Goal: Transaction & Acquisition: Book appointment/travel/reservation

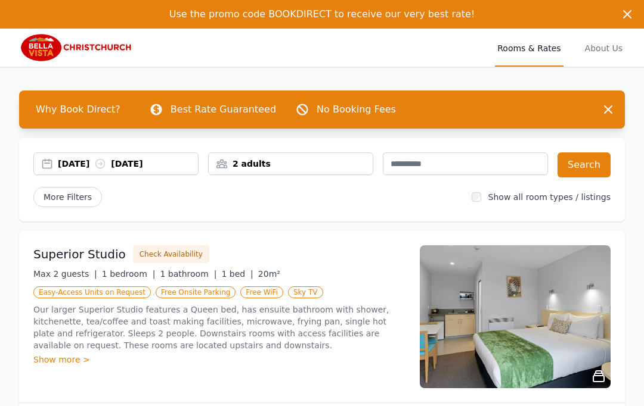
click at [70, 359] on div "Show more >" at bounding box center [219, 360] width 372 height 12
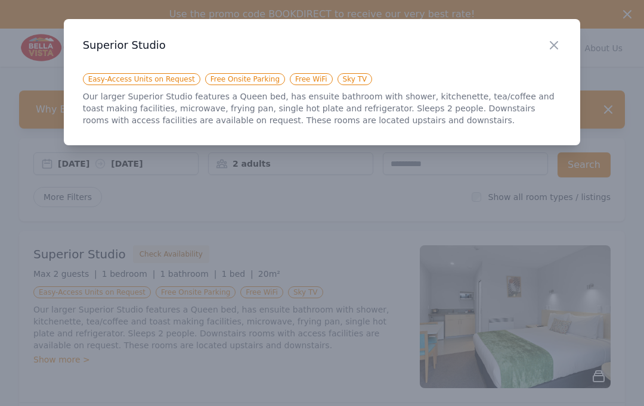
click at [560, 36] on div "Close" at bounding box center [563, 38] width 33 height 38
click at [57, 356] on div at bounding box center [322, 203] width 644 height 406
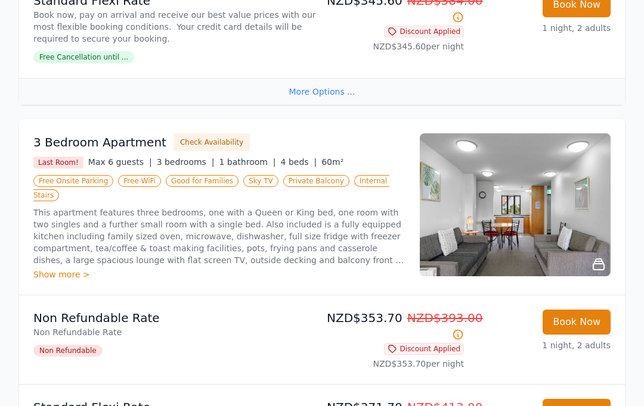
scroll to position [1324, 0]
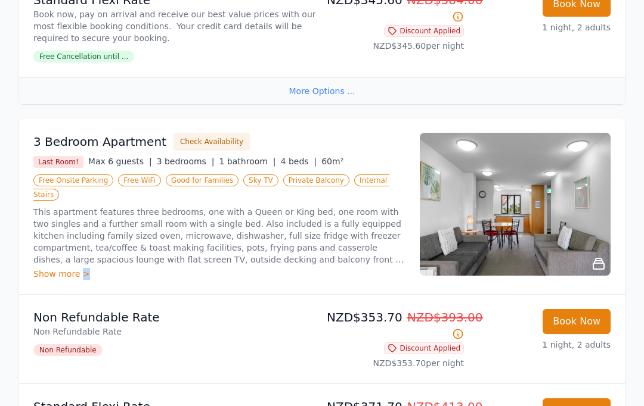
click at [195, 269] on div "Show more >" at bounding box center [219, 275] width 372 height 12
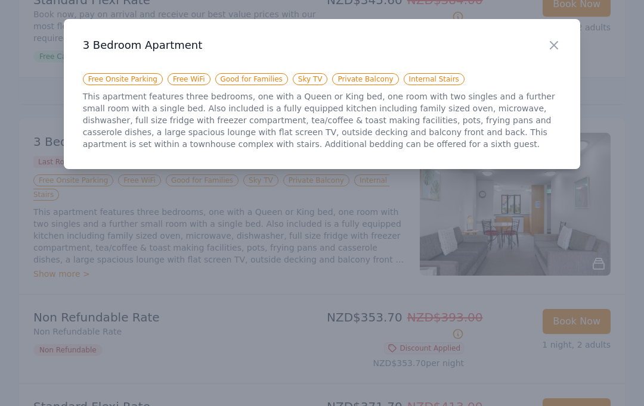
scroll to position [1375, 0]
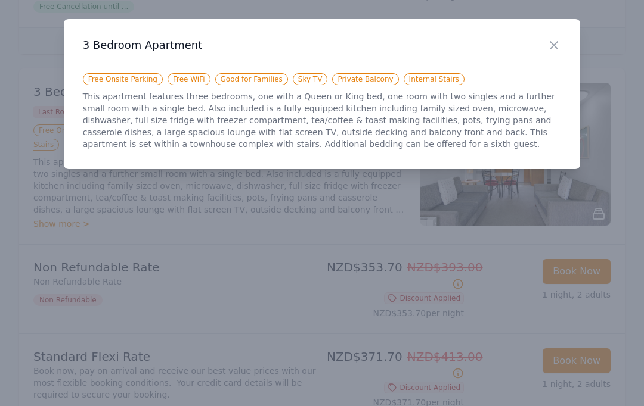
click at [560, 45] on icon "button" at bounding box center [554, 45] width 14 height 14
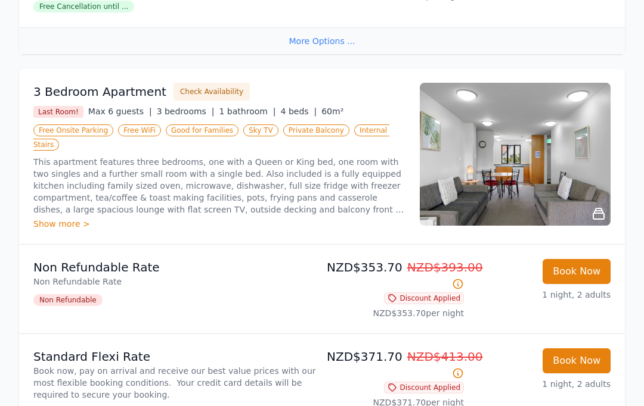
click at [77, 218] on div "Show more >" at bounding box center [219, 224] width 372 height 12
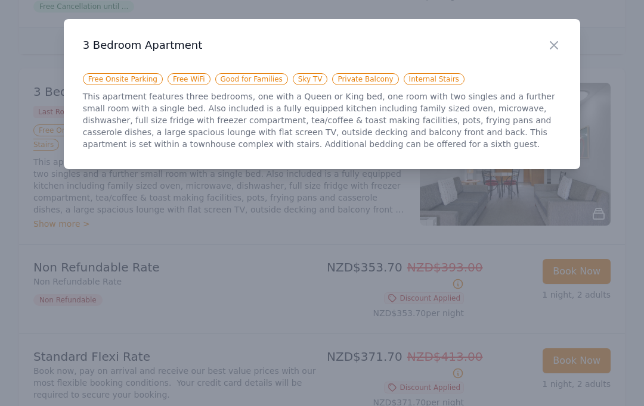
click at [620, 38] on div at bounding box center [322, 203] width 644 height 406
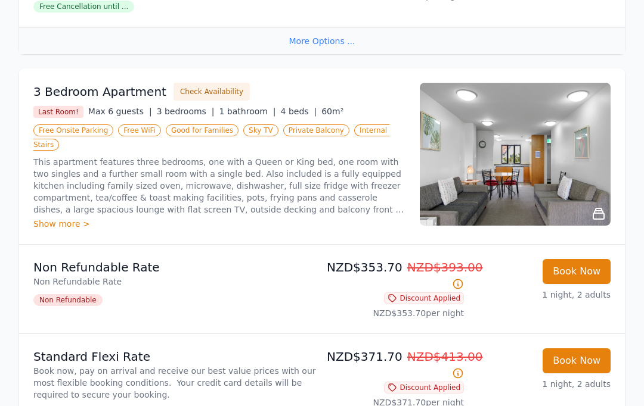
click at [560, 47] on div "More Options ..." at bounding box center [322, 40] width 606 height 27
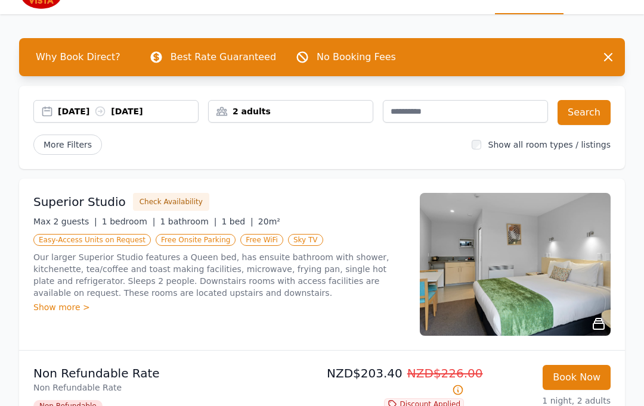
scroll to position [52, 0]
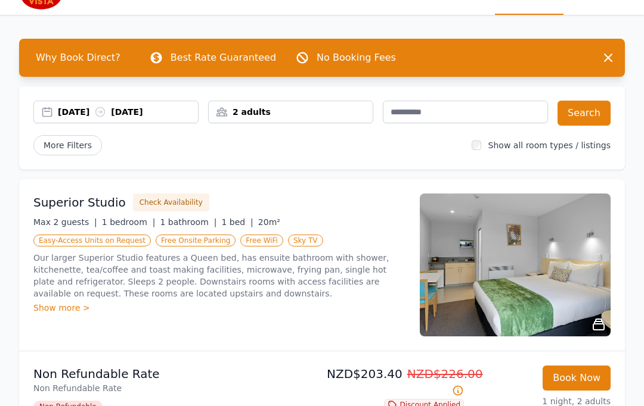
click at [123, 221] on span "1 bedroom |" at bounding box center [129, 223] width 54 height 10
click at [221, 220] on span "1 bed |" at bounding box center [237, 223] width 32 height 10
click at [63, 305] on div "Show more >" at bounding box center [219, 308] width 372 height 12
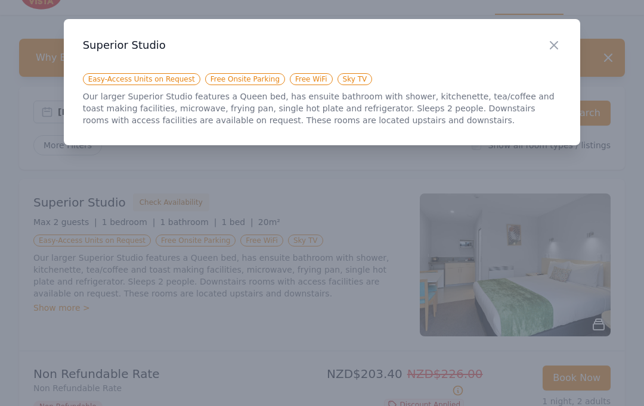
click at [554, 46] on icon "button" at bounding box center [554, 45] width 14 height 14
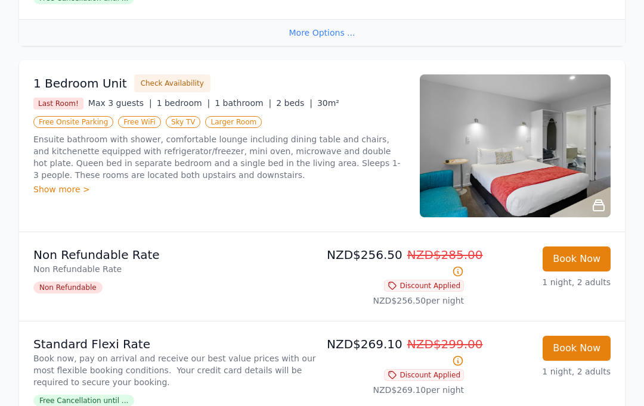
scroll to position [563, 0]
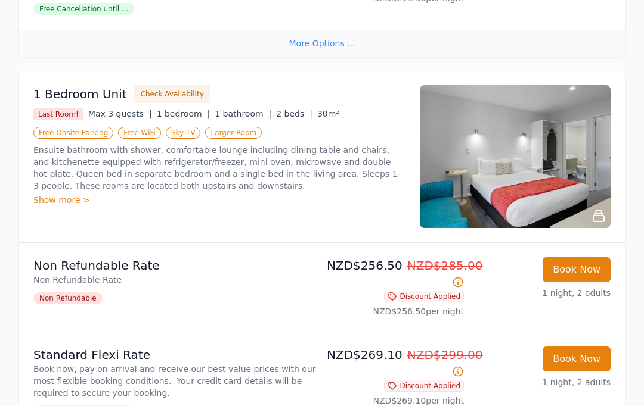
click at [223, 114] on span "1 bathroom |" at bounding box center [243, 115] width 57 height 10
click at [234, 111] on span "1 bathroom |" at bounding box center [243, 115] width 57 height 10
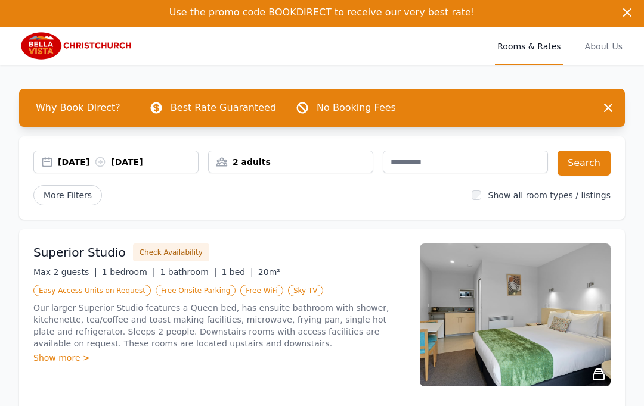
scroll to position [0, 0]
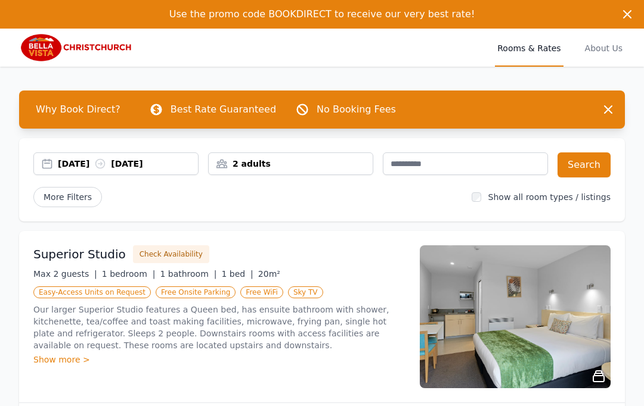
click at [613, 47] on span "About Us" at bounding box center [603, 48] width 42 height 38
